Goal: Find specific page/section

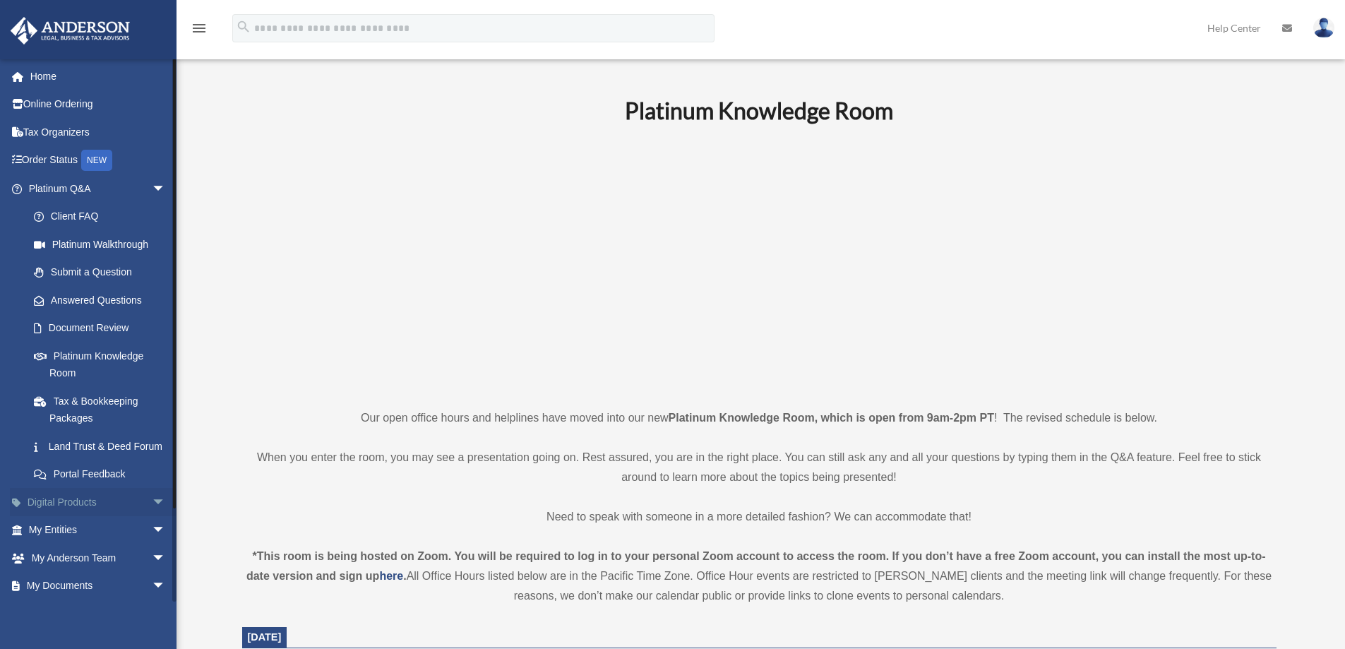
click at [152, 516] on span "arrow_drop_down" at bounding box center [166, 502] width 28 height 29
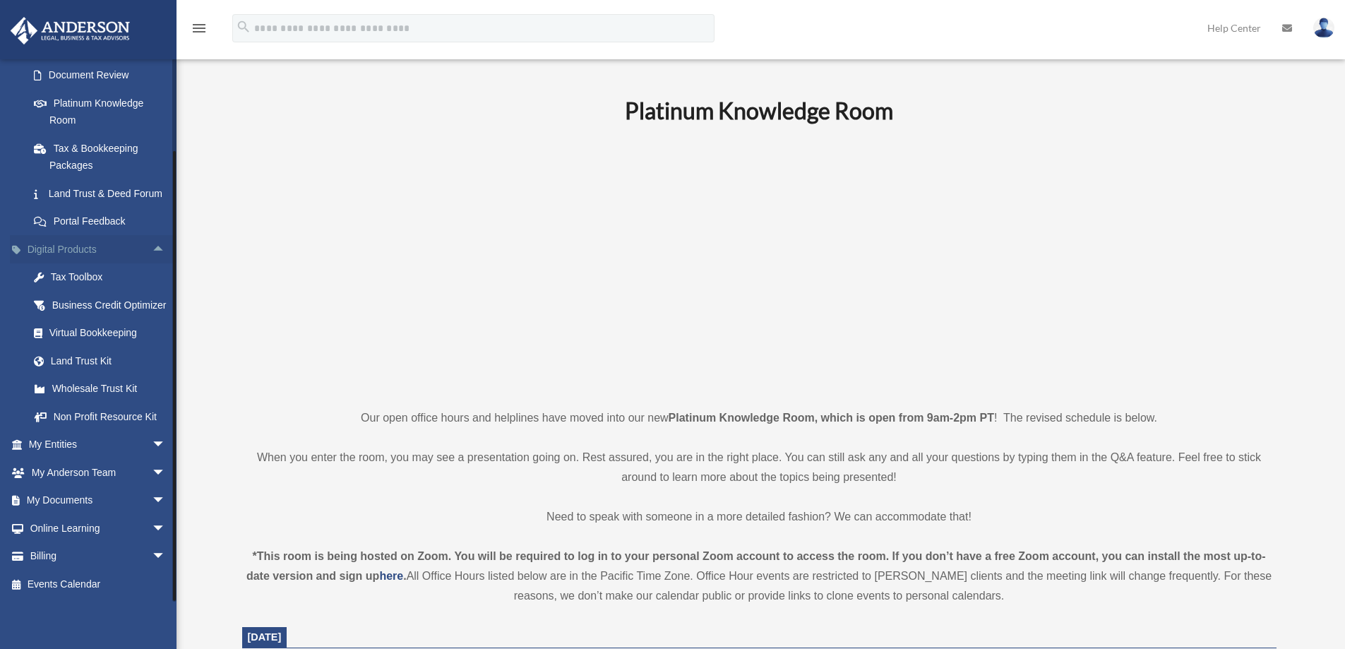
scroll to position [287, 0]
click at [152, 499] on span "arrow_drop_down" at bounding box center [166, 501] width 28 height 29
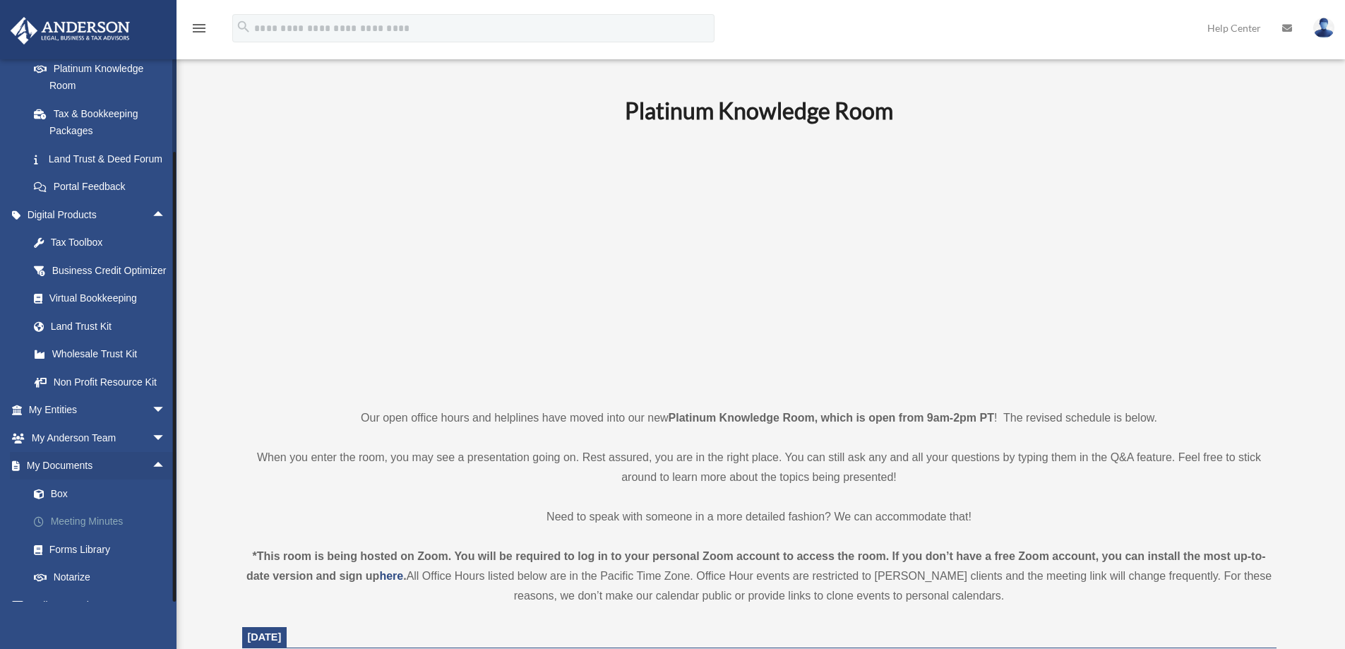
click at [94, 536] on link "Meeting Minutes" at bounding box center [103, 522] width 167 height 28
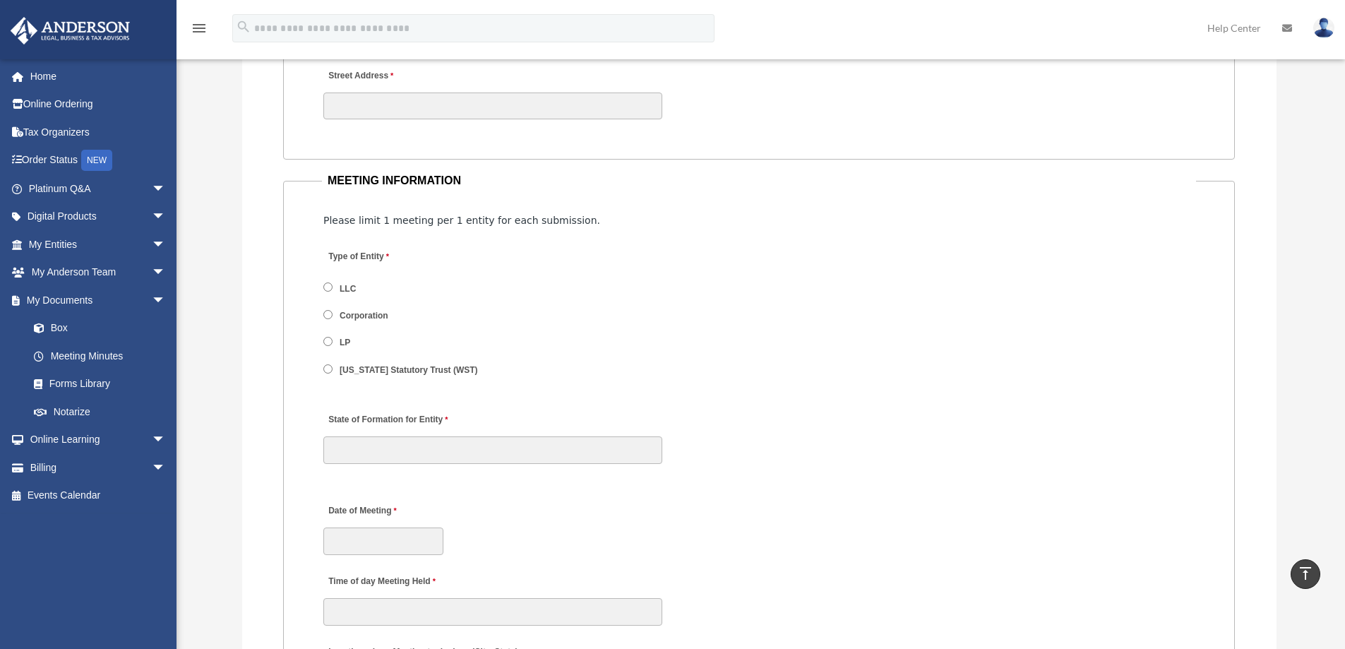
scroll to position [1624, 0]
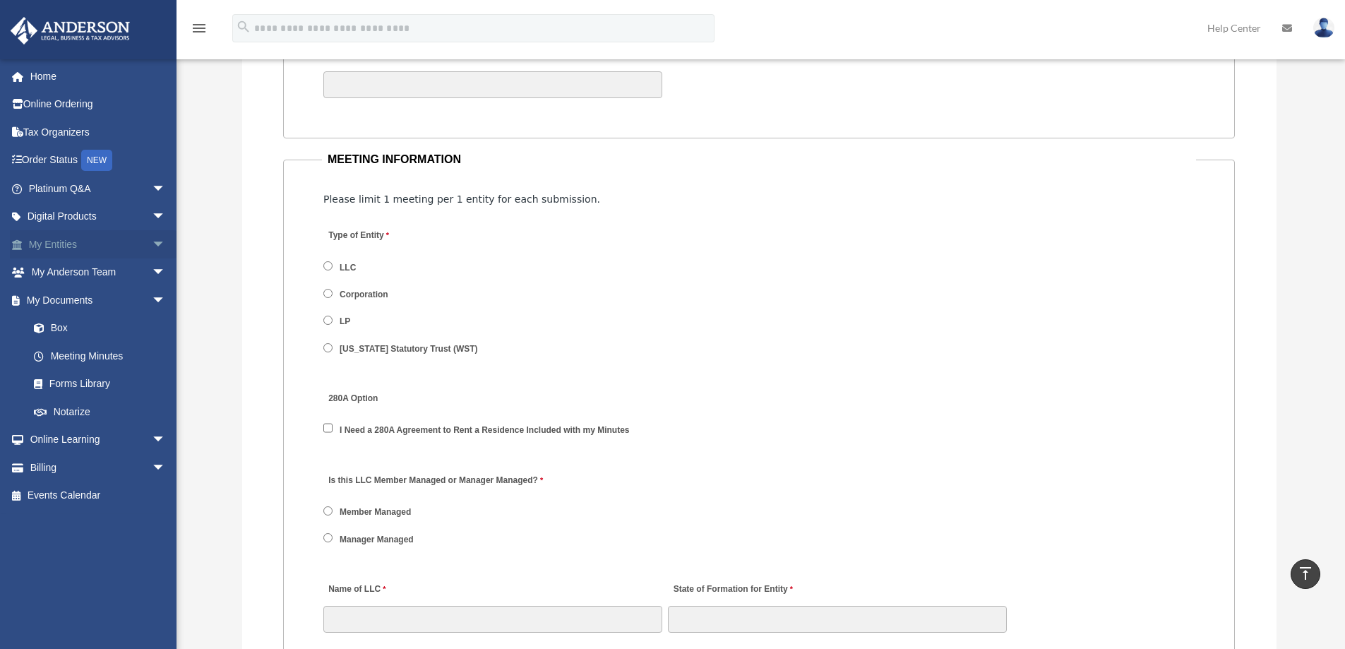
click at [152, 245] on span "arrow_drop_down" at bounding box center [166, 244] width 28 height 29
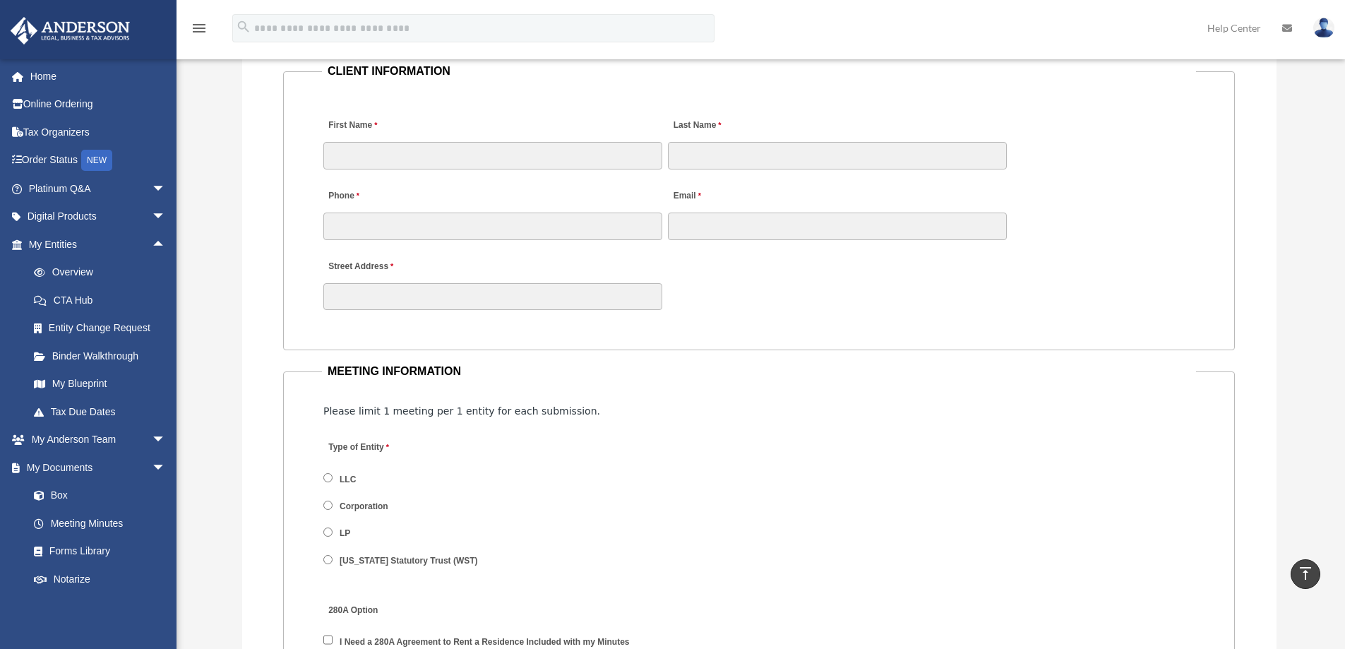
scroll to position [918, 0]
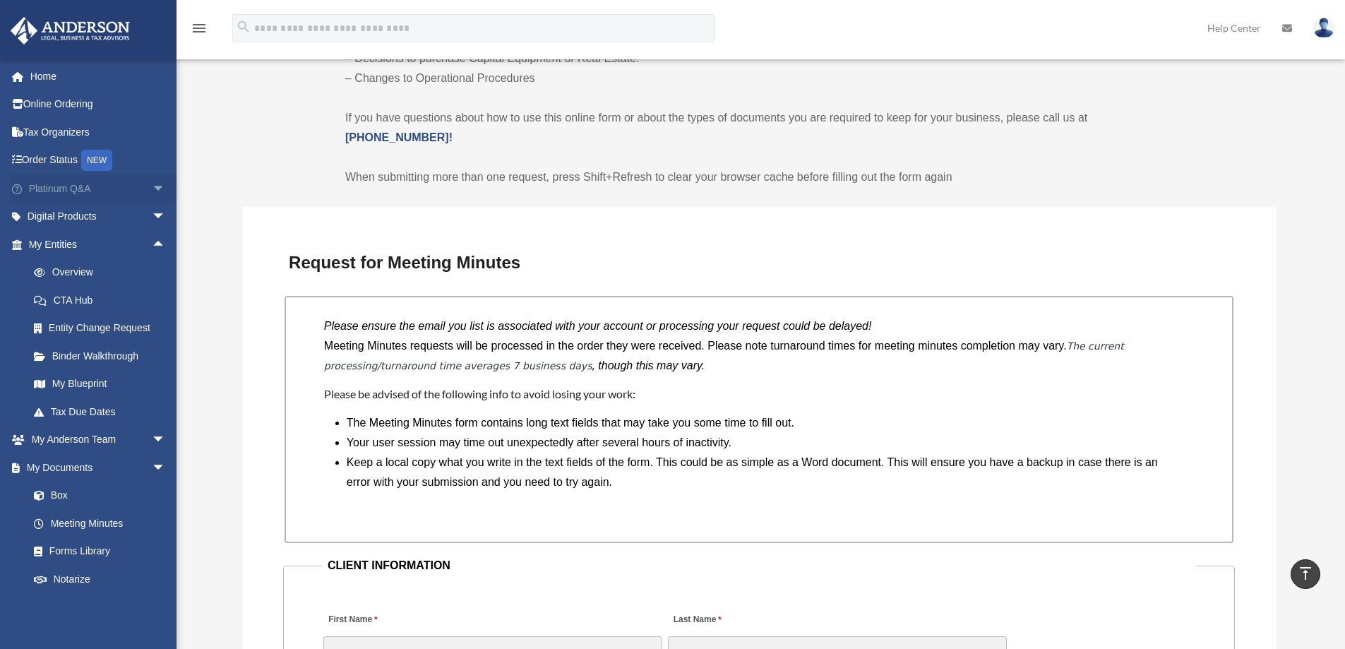
click at [152, 190] on span "arrow_drop_down" at bounding box center [166, 188] width 28 height 29
